Goal: Task Accomplishment & Management: Manage account settings

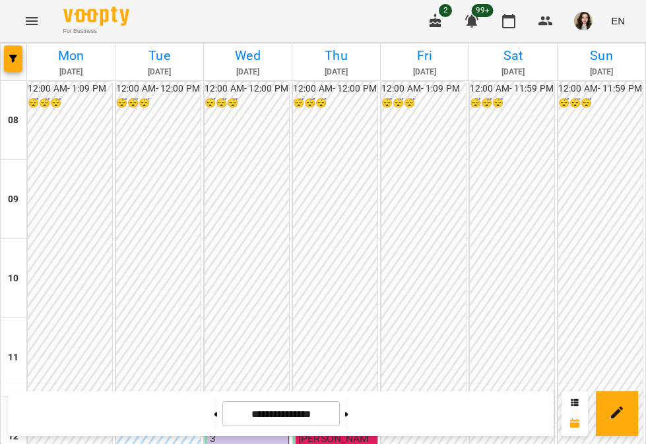
scroll to position [368, 0]
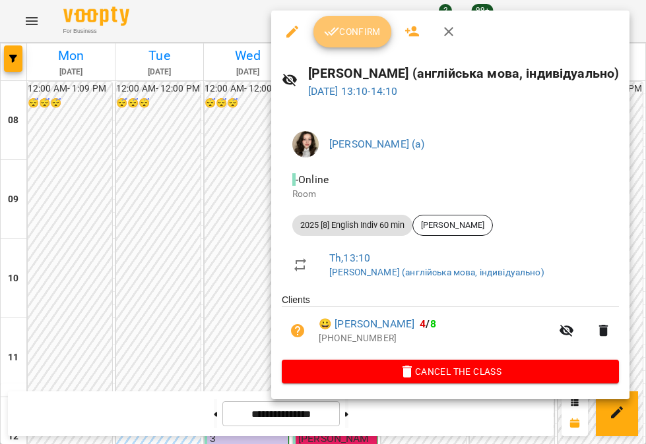
click at [373, 35] on span "Confirm" at bounding box center [352, 32] width 57 height 16
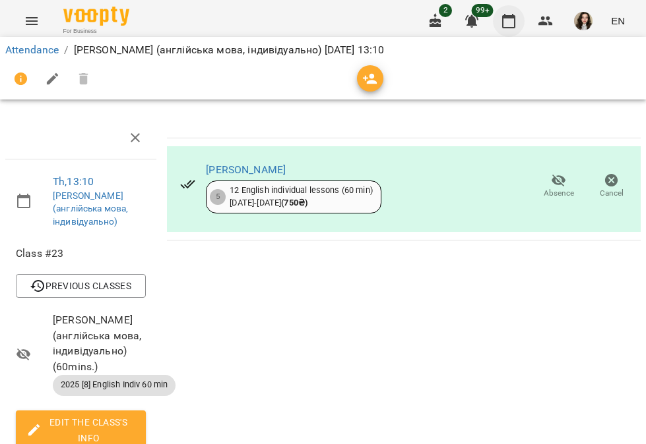
click at [513, 22] on icon "button" at bounding box center [509, 21] width 16 height 16
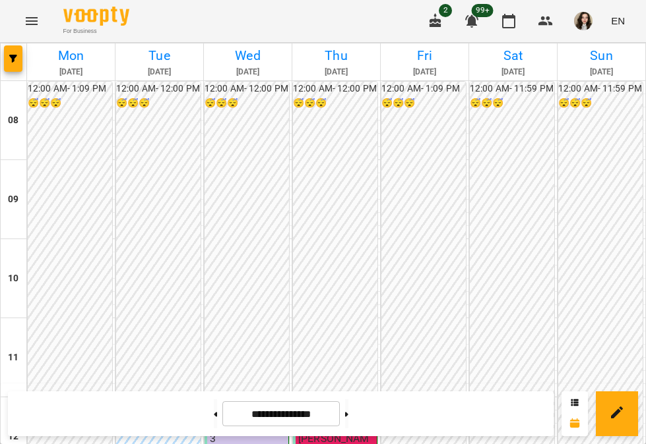
scroll to position [457, 0]
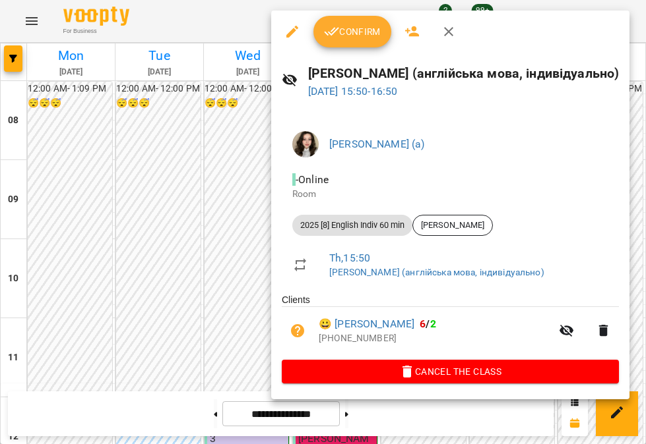
click at [346, 28] on span "Confirm" at bounding box center [352, 32] width 57 height 16
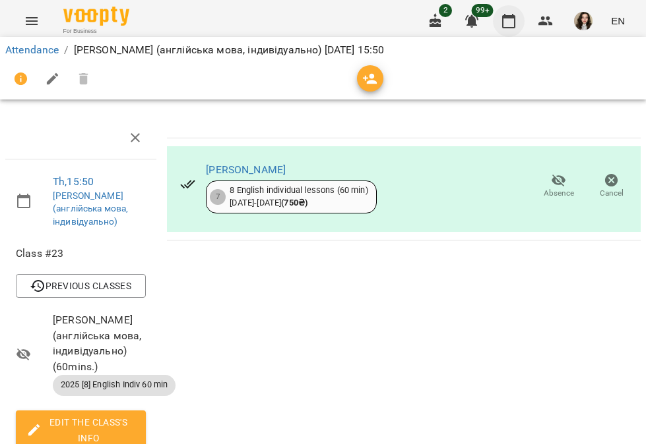
click at [514, 24] on icon "button" at bounding box center [508, 21] width 13 height 15
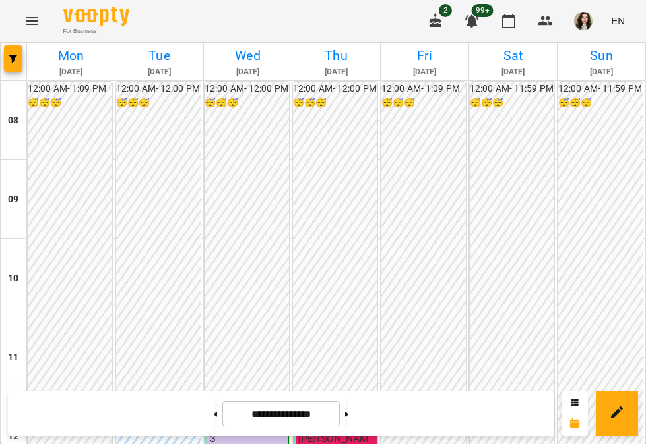
scroll to position [342, 0]
